Goal: Task Accomplishment & Management: Use online tool/utility

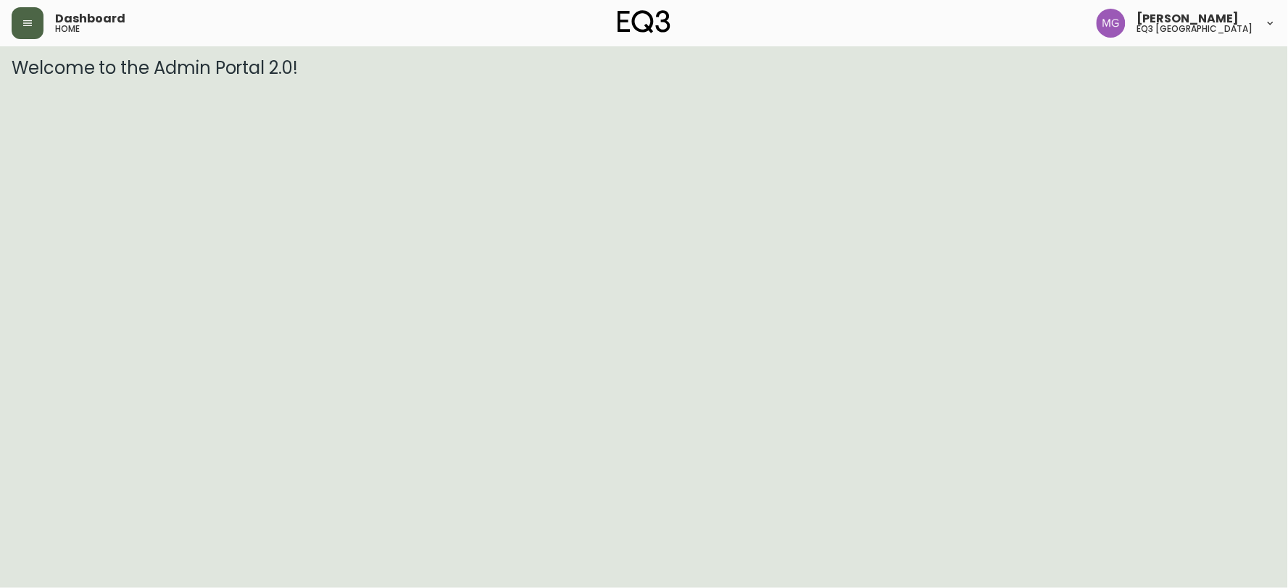
click at [31, 20] on icon "button" at bounding box center [28, 23] width 12 height 12
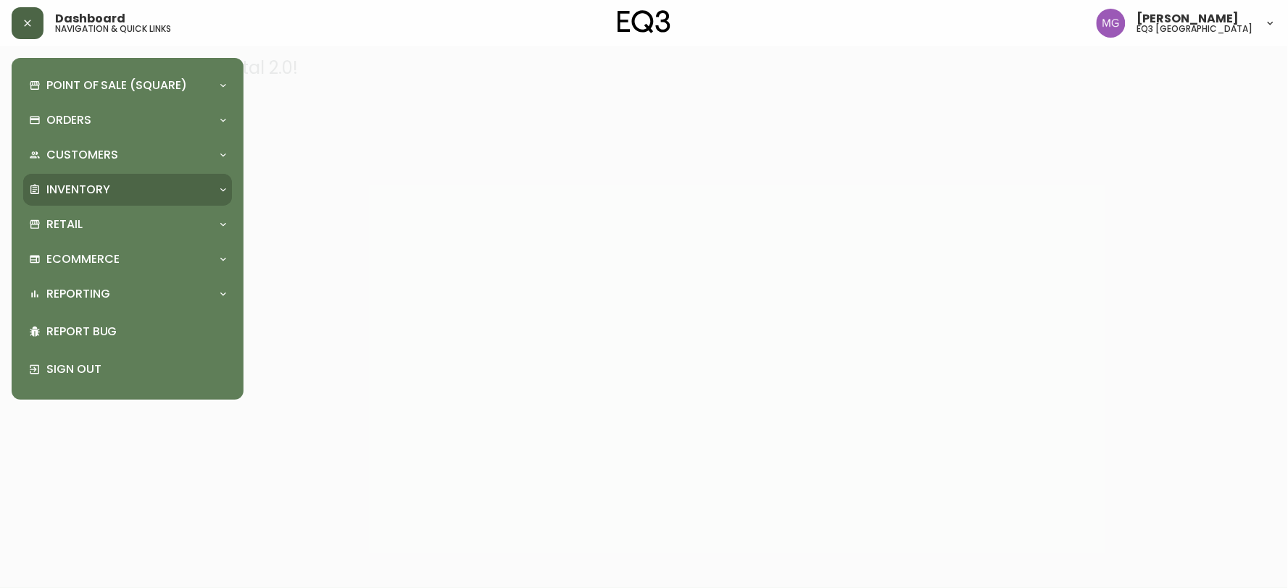
click at [64, 179] on div "Inventory" at bounding box center [127, 190] width 209 height 32
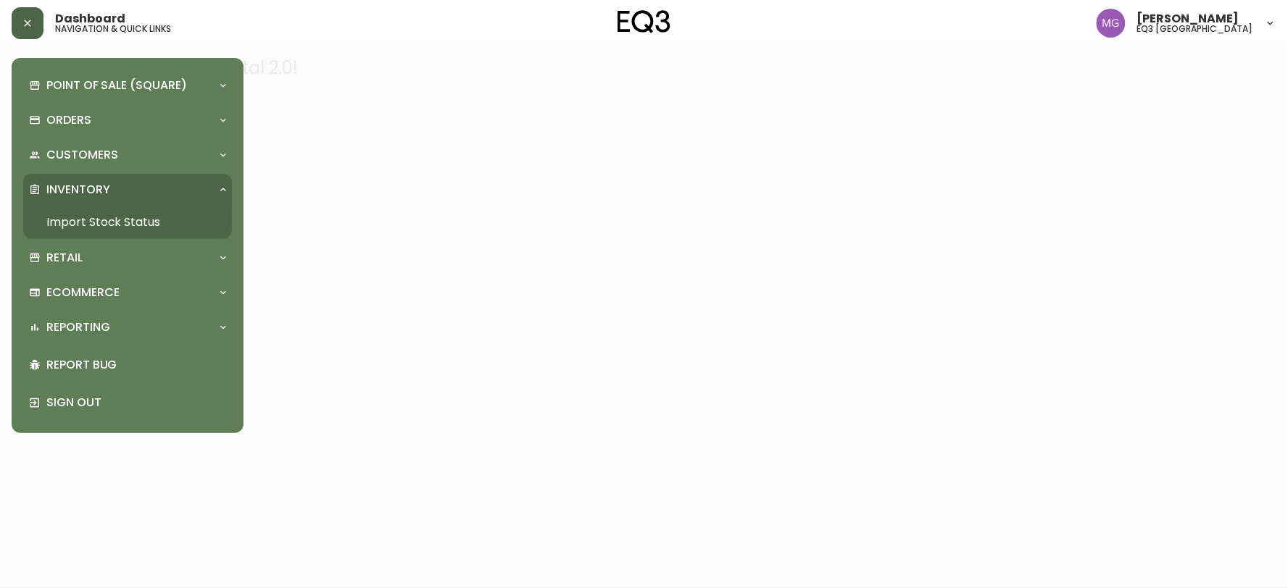
click at [76, 225] on link "Import Stock Status" at bounding box center [127, 222] width 209 height 33
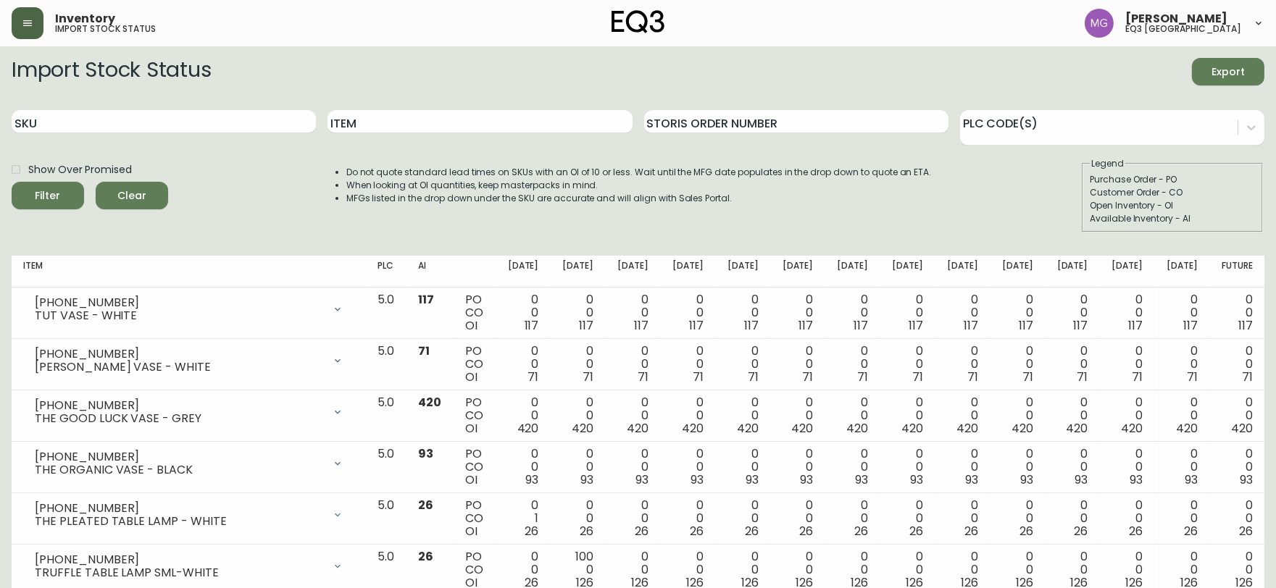
click at [161, 133] on div "SKU" at bounding box center [164, 122] width 304 height 47
click at [172, 121] on input "SKU" at bounding box center [164, 121] width 304 height 23
paste input "42224-31"
click at [12, 182] on button "Filter" at bounding box center [48, 196] width 72 height 28
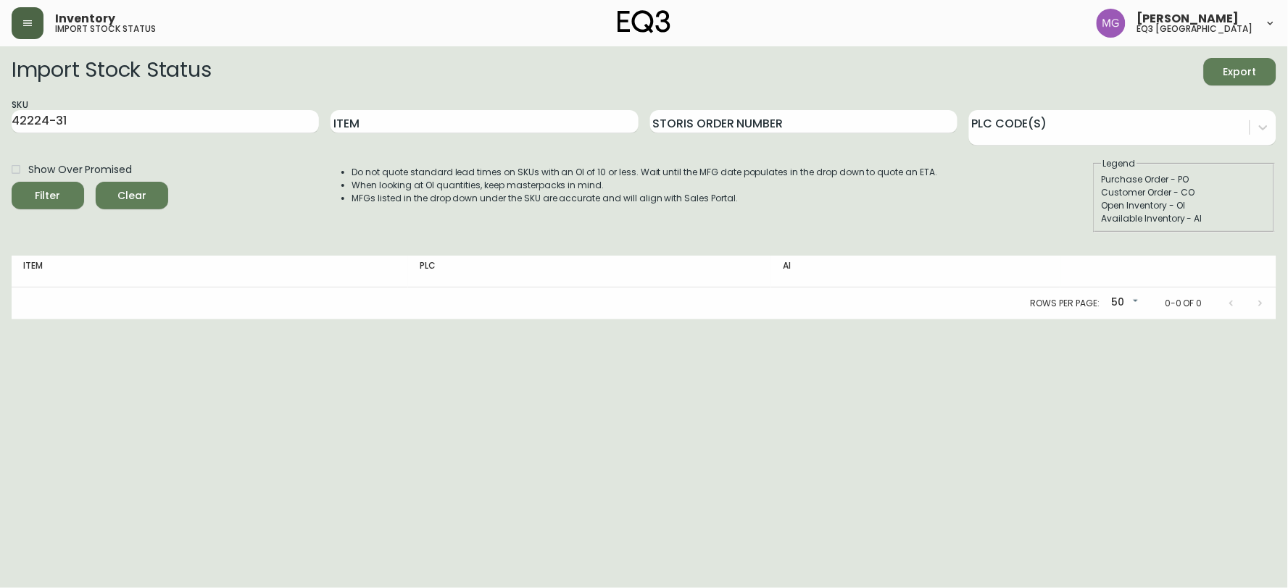
drag, startPoint x: 1232, startPoint y: 368, endPoint x: 631, endPoint y: 227, distance: 617.9
click at [1232, 320] on html "Inventory import stock status [PERSON_NAME] eq3 [GEOGRAPHIC_DATA] Import Stock …" at bounding box center [644, 160] width 1288 height 320
drag, startPoint x: 141, startPoint y: 126, endPoint x: 0, endPoint y: 142, distance: 141.5
click at [0, 142] on main "Import Stock Status Export SKU 42224-31 Item Storis Order Number PLC Code(s) Sh…" at bounding box center [644, 182] width 1288 height 273
paste input "[PHONE_NUMBER]"
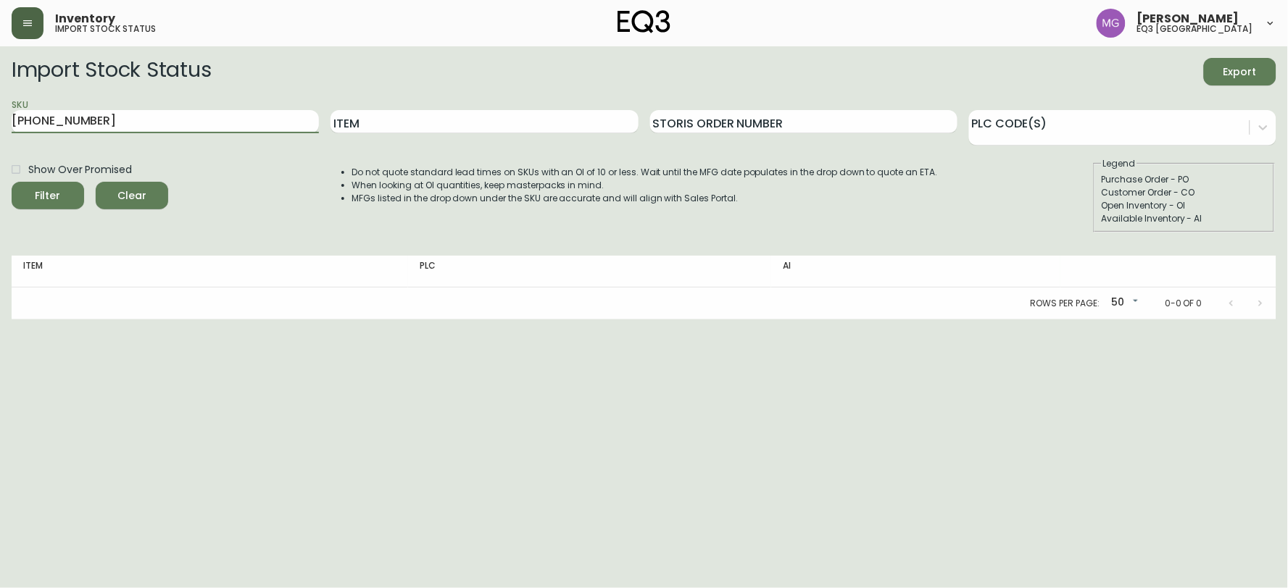
type input "[PHONE_NUMBER]"
click at [12, 182] on button "Filter" at bounding box center [48, 196] width 72 height 28
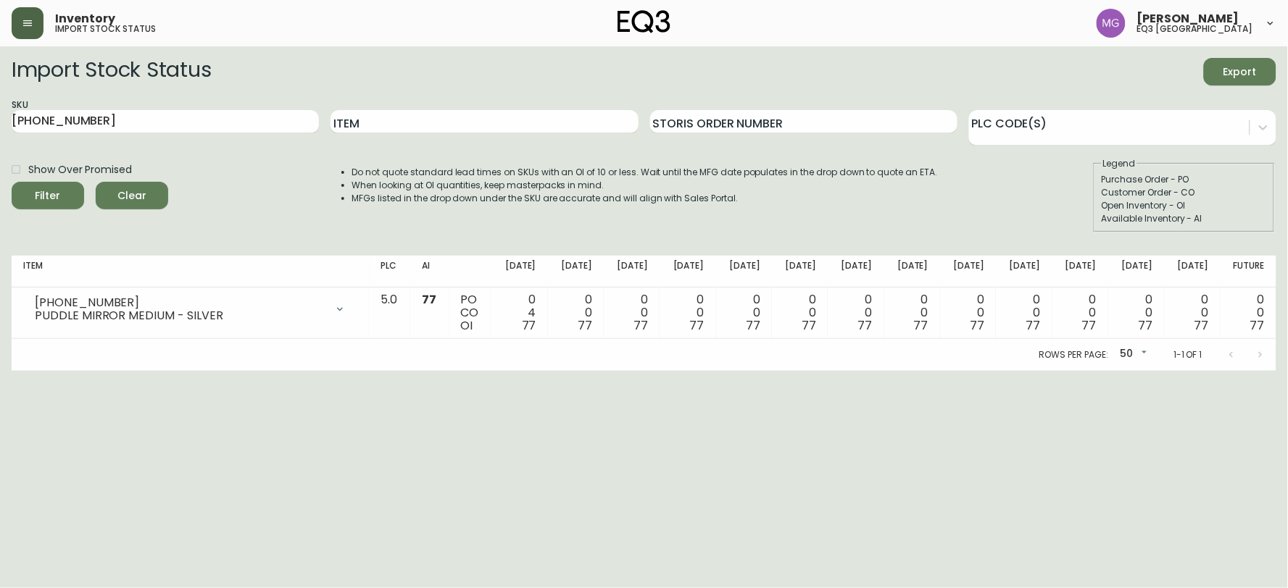
drag, startPoint x: 91, startPoint y: 118, endPoint x: 0, endPoint y: 133, distance: 91.7
click at [0, 133] on main "Import Stock Status Export SKU [PHONE_NUMBER] Item Storis Order Number PLC Code…" at bounding box center [644, 208] width 1288 height 325
